Goal: Use online tool/utility

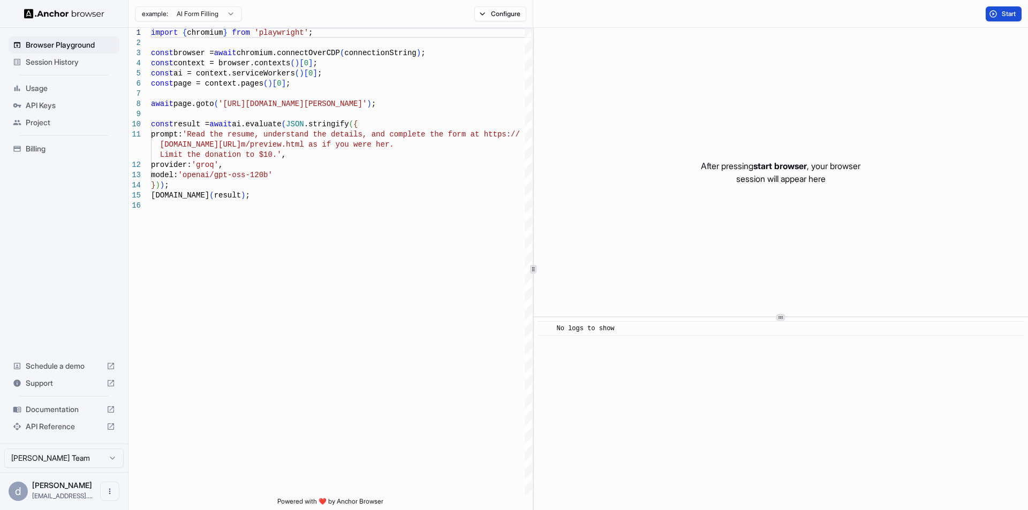
click at [1015, 17] on span "Start" at bounding box center [1009, 14] width 15 height 9
click at [547, 16] on button at bounding box center [549, 13] width 18 height 15
